Goal: Task Accomplishment & Management: Complete application form

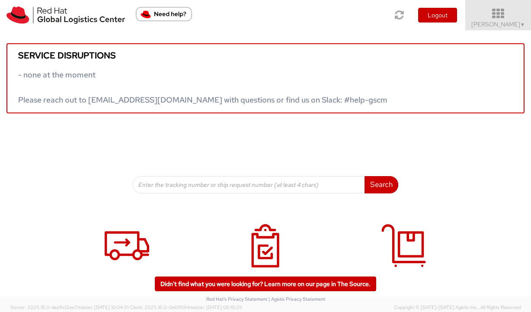
click at [499, 25] on span "Vitoria Alencar ▼" at bounding box center [498, 24] width 54 height 8
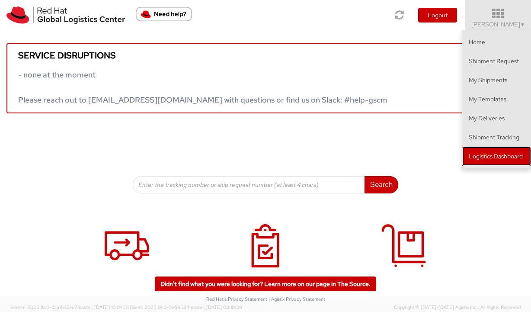
click at [490, 162] on link "Logistics Dashboard" at bounding box center [496, 155] width 69 height 19
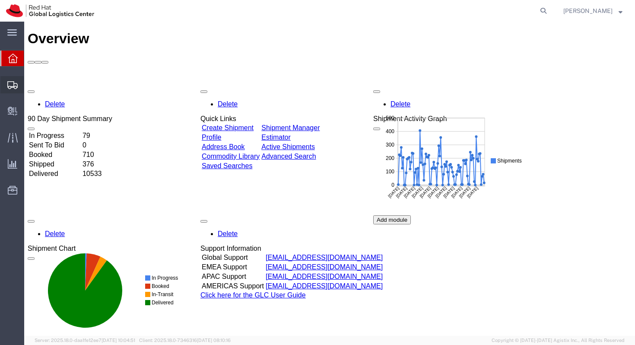
click at [0, 0] on span "Create Shipment" at bounding box center [0, 0] width 0 height 0
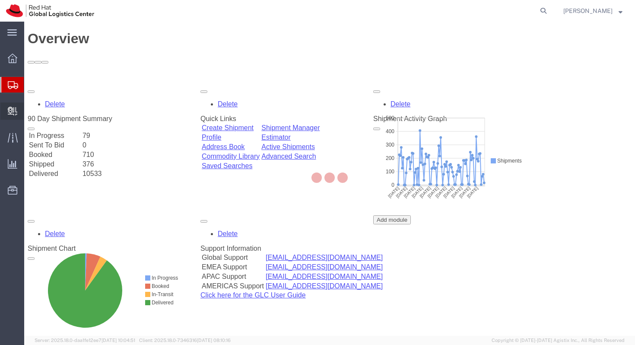
click at [11, 108] on icon at bounding box center [13, 111] width 10 height 9
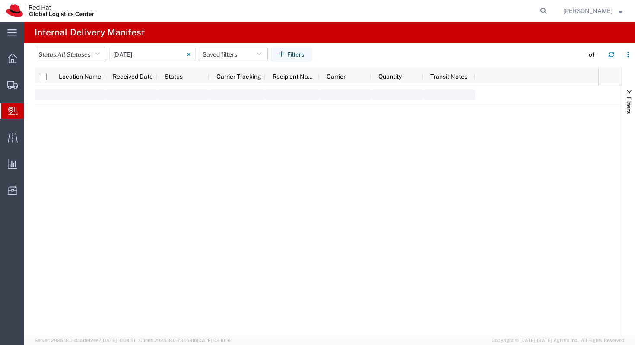
click at [6, 110] on div at bounding box center [12, 111] width 24 height 16
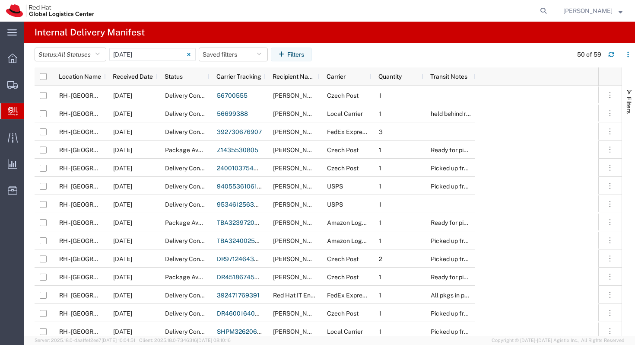
click at [15, 112] on icon at bounding box center [13, 111] width 10 height 9
click at [0, 0] on span "Create Delivery" at bounding box center [0, 0] width 0 height 0
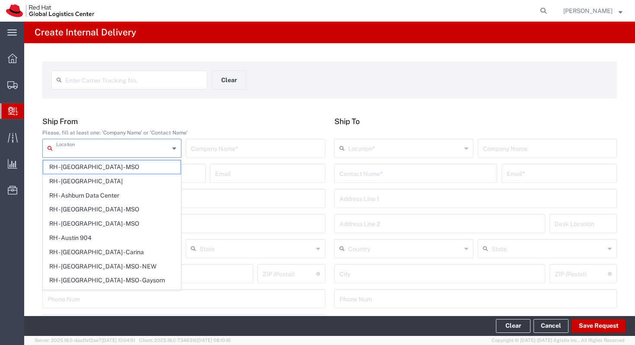
click at [127, 141] on input "text" at bounding box center [112, 147] width 113 height 15
click at [191, 125] on h5 "Ship From" at bounding box center [183, 121] width 283 height 9
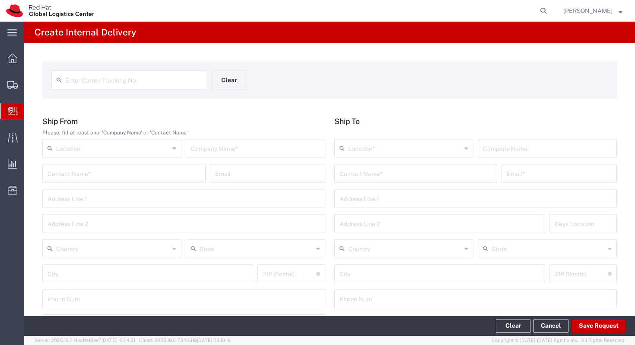
click at [127, 175] on input "text" at bounding box center [124, 172] width 153 height 15
type input "g"
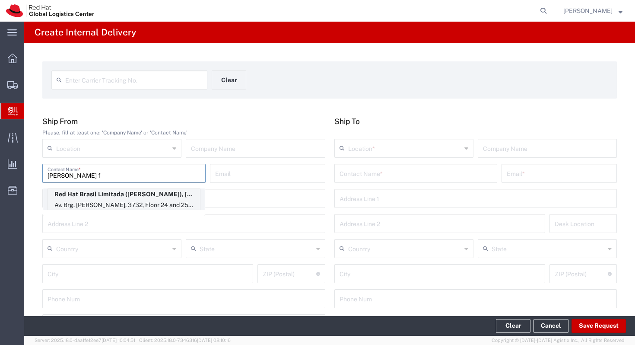
type input "[PERSON_NAME] f"
click at [156, 195] on p "Red Hat Brasil Limitada ([PERSON_NAME]), [EMAIL_ADDRESS][DOMAIN_NAME]" at bounding box center [124, 194] width 152 height 11
type input "RH - [GEOGRAPHIC_DATA]"
type input "Red Hat Brasil Limitada"
type input "[PERSON_NAME]"
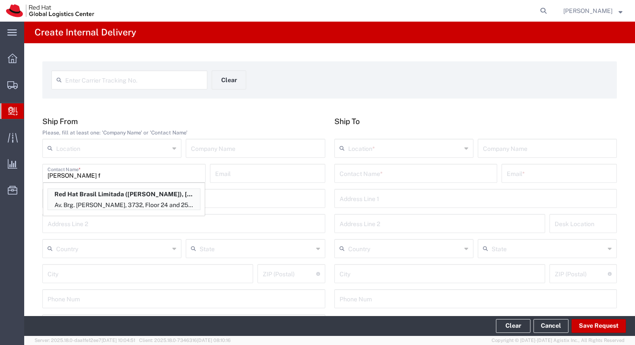
type input "[EMAIL_ADDRESS][DOMAIN_NAME]"
type input "Av. Brg. [PERSON_NAME][GEOGRAPHIC_DATA], 3732"
type input "Floor 24 and 25, Itaim Bibi"
type input "[GEOGRAPHIC_DATA]"
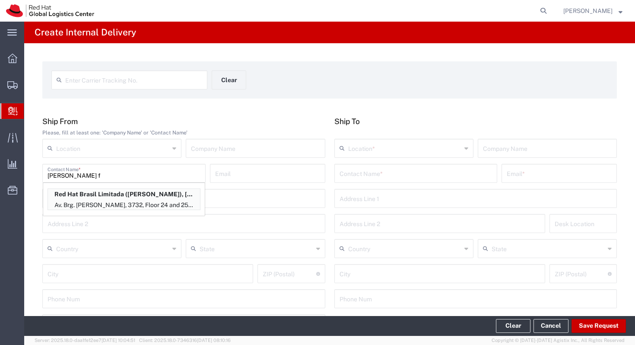
type input "04538-132"
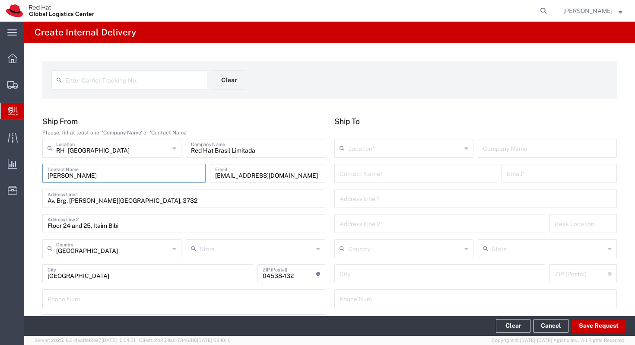
type input "[GEOGRAPHIC_DATA]"
click at [397, 172] on input "text" at bounding box center [416, 172] width 153 height 15
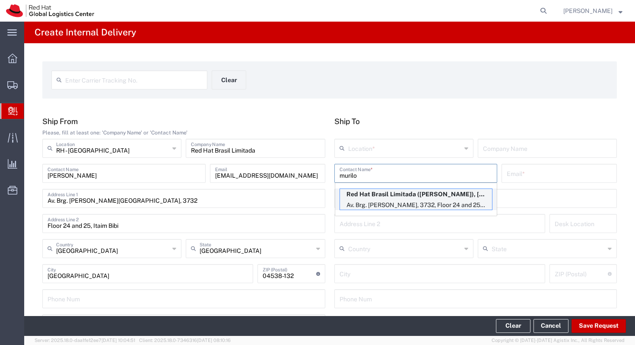
type input "murilo"
click at [423, 193] on p "Red Hat Brasil Limitada ([PERSON_NAME]), [EMAIL_ADDRESS][DOMAIN_NAME]" at bounding box center [416, 194] width 152 height 11
type input "RH - [GEOGRAPHIC_DATA]"
type input "Red Hat Brasil Limitada"
type input "[PERSON_NAME]"
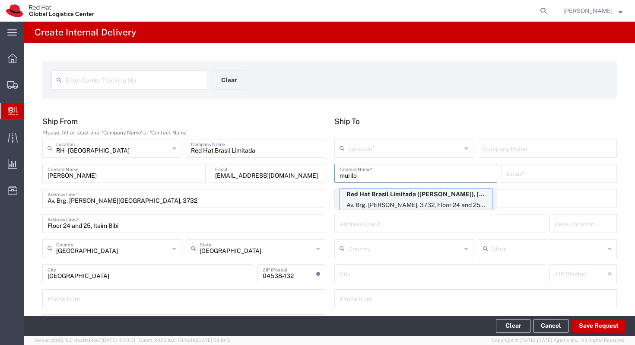
type input "[EMAIL_ADDRESS][DOMAIN_NAME]"
type input "Av. Brg. [PERSON_NAME][GEOGRAPHIC_DATA], 3732"
type input "Floor 24 and 25, Itaim Bibi"
type input "FLEX"
type input "[GEOGRAPHIC_DATA]"
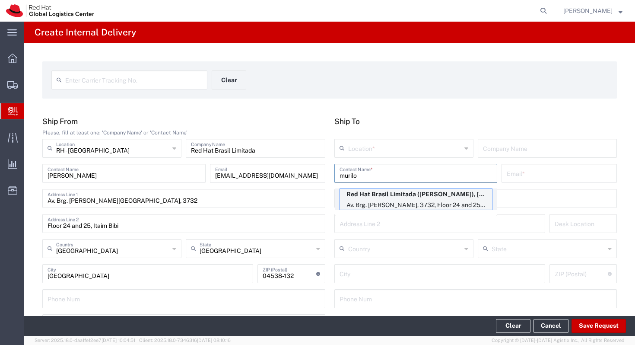
type input "[GEOGRAPHIC_DATA]"
type input "04538-132"
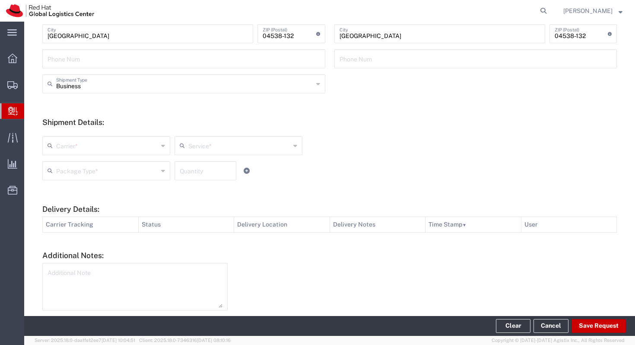
scroll to position [243, 0]
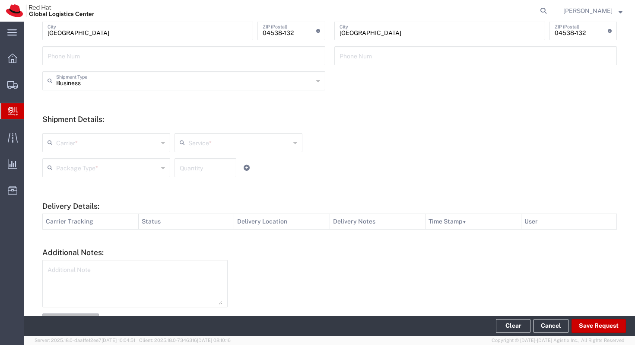
click at [122, 133] on div "Carrier *" at bounding box center [106, 142] width 128 height 19
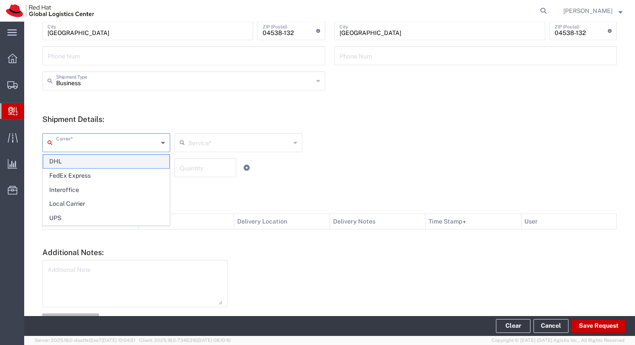
type input "[GEOGRAPHIC_DATA]"
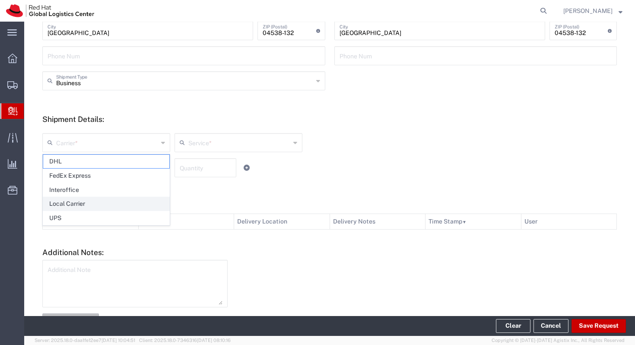
click at [89, 199] on span "Local Carrier" at bounding box center [106, 203] width 126 height 13
type input "Local Carrier"
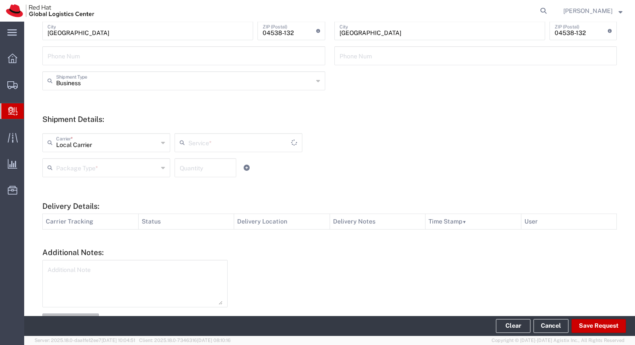
type input "Local_Ground"
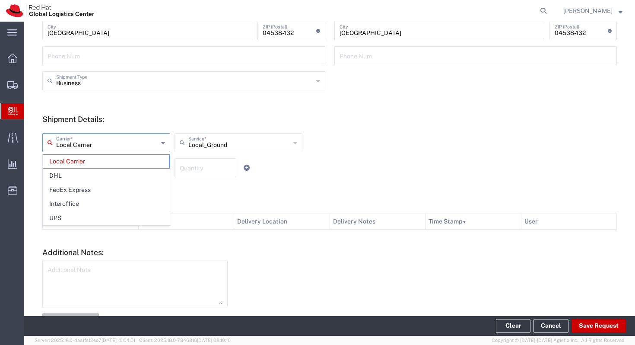
click at [140, 147] on input "Local Carrier" at bounding box center [107, 141] width 102 height 15
click at [98, 201] on span "Interoffice" at bounding box center [106, 203] width 126 height 13
type input "Interoffice"
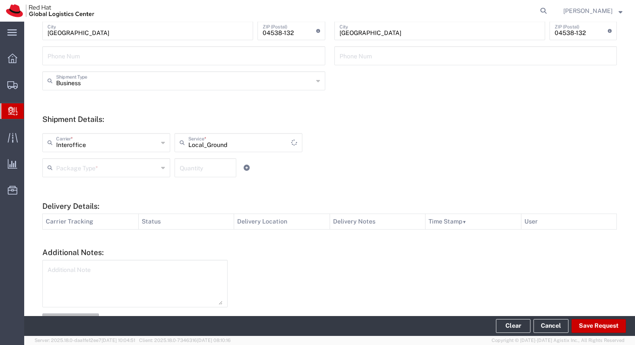
type input "IO_Ground"
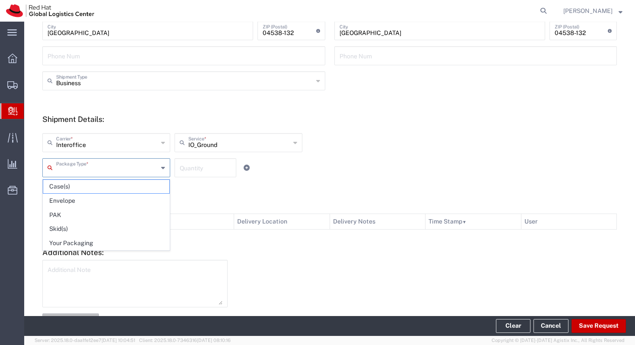
click at [126, 169] on input "text" at bounding box center [107, 166] width 102 height 15
click at [99, 241] on span "Your Packaging" at bounding box center [106, 242] width 126 height 13
type input "Your Packaging"
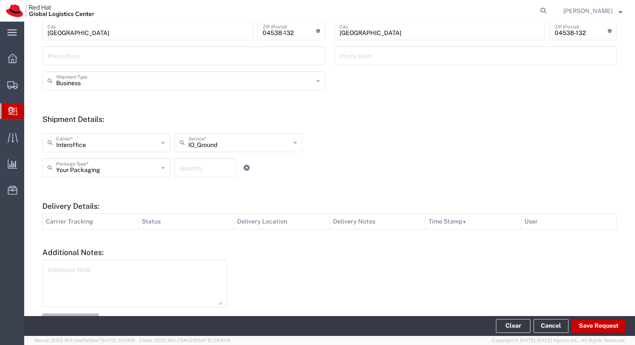
scroll to position [274, 0]
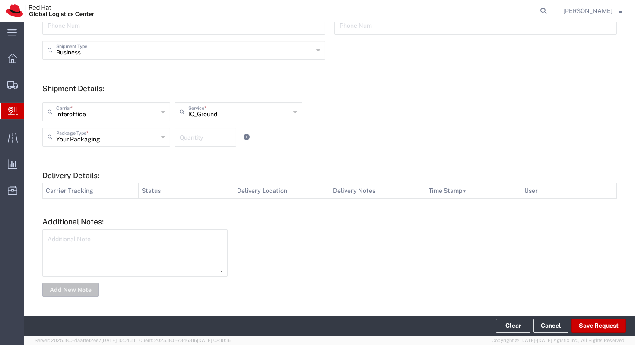
click at [125, 242] on textarea at bounding box center [135, 253] width 175 height 42
type textarea "Brindes"
click at [66, 286] on button "Add New Note" at bounding box center [70, 290] width 57 height 14
click at [530, 311] on button "Save Request" at bounding box center [599, 326] width 54 height 14
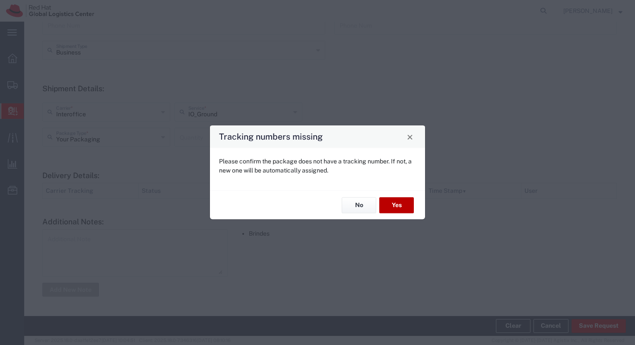
click at [402, 204] on button "Yes" at bounding box center [396, 205] width 35 height 16
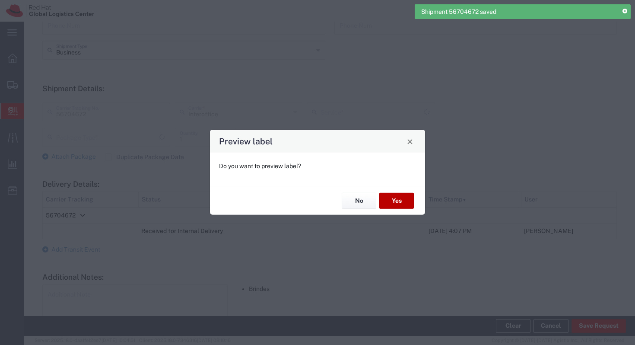
click at [397, 205] on button "Yes" at bounding box center [396, 201] width 35 height 16
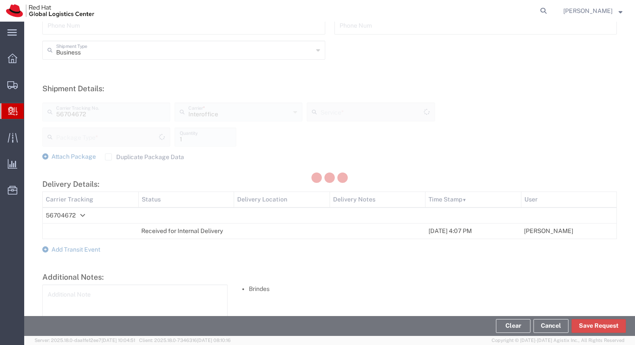
type input "Your Packaging"
type input "IO_Ground"
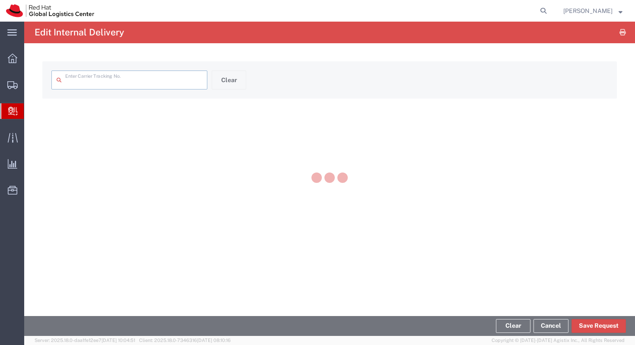
type input "56704672"
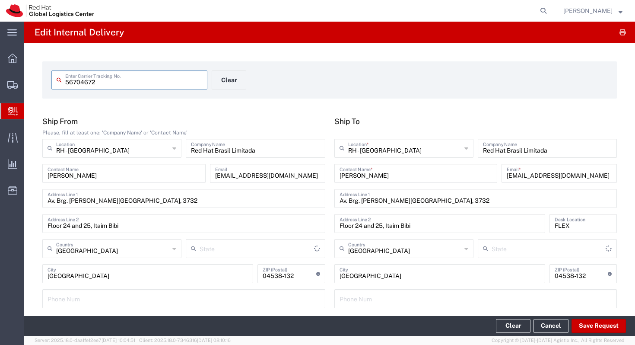
type input "Your Packaging"
type input "[GEOGRAPHIC_DATA]"
type input "IO_Ground"
type input "[GEOGRAPHIC_DATA]"
